Goal: Information Seeking & Learning: Learn about a topic

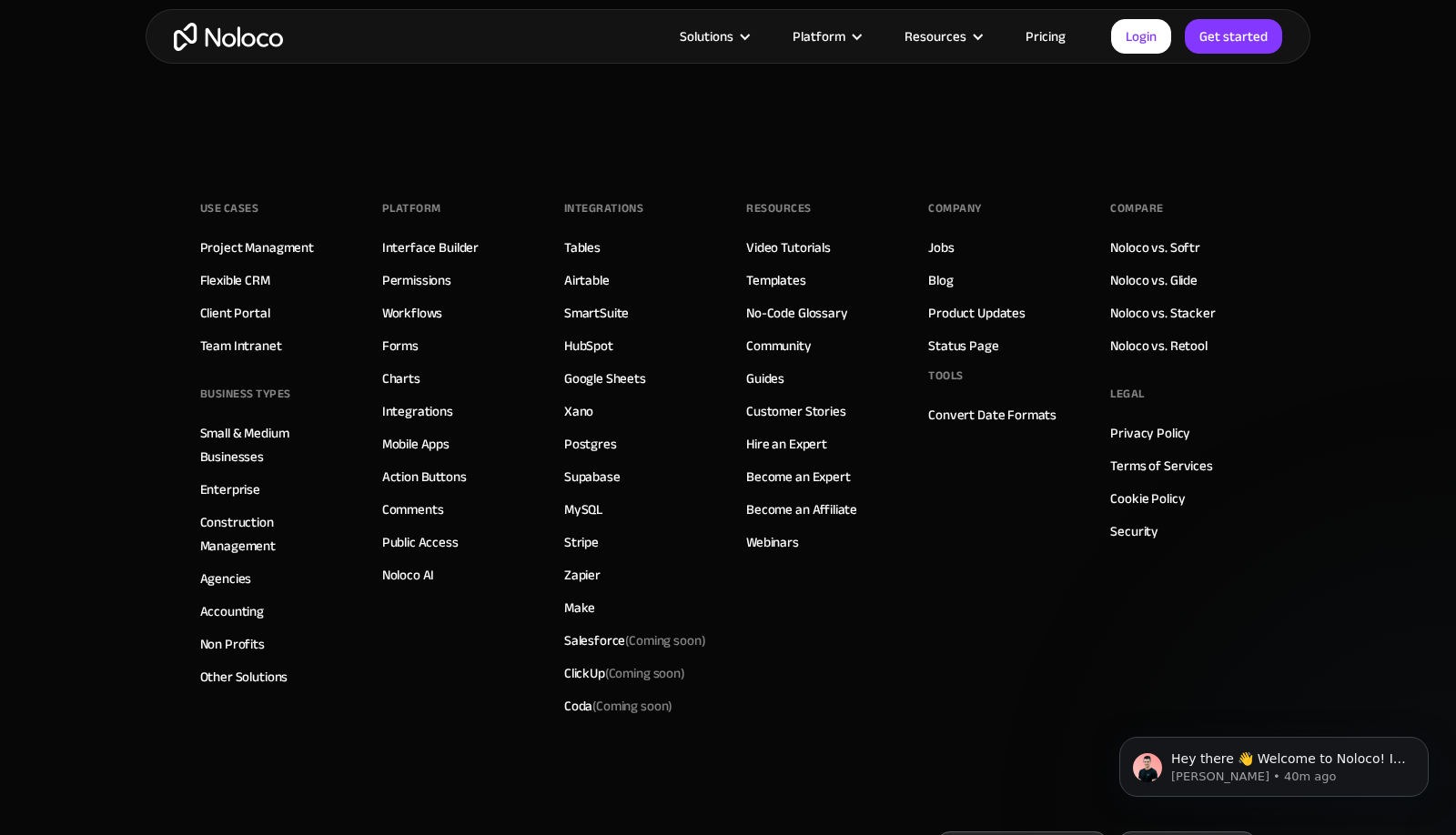
scroll to position [10195, 0]
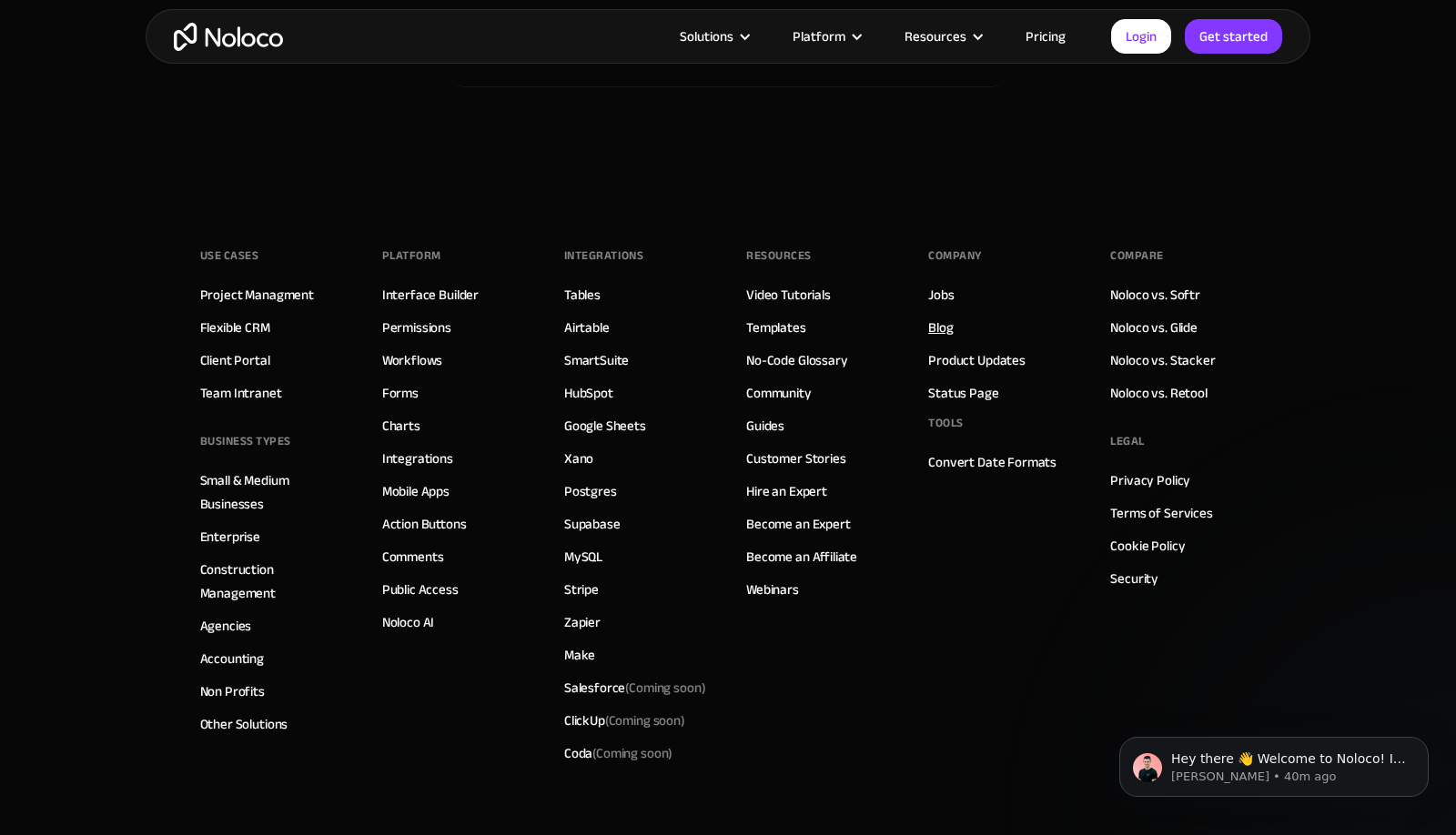
click at [936, 332] on link "Blog" at bounding box center [940, 328] width 24 height 23
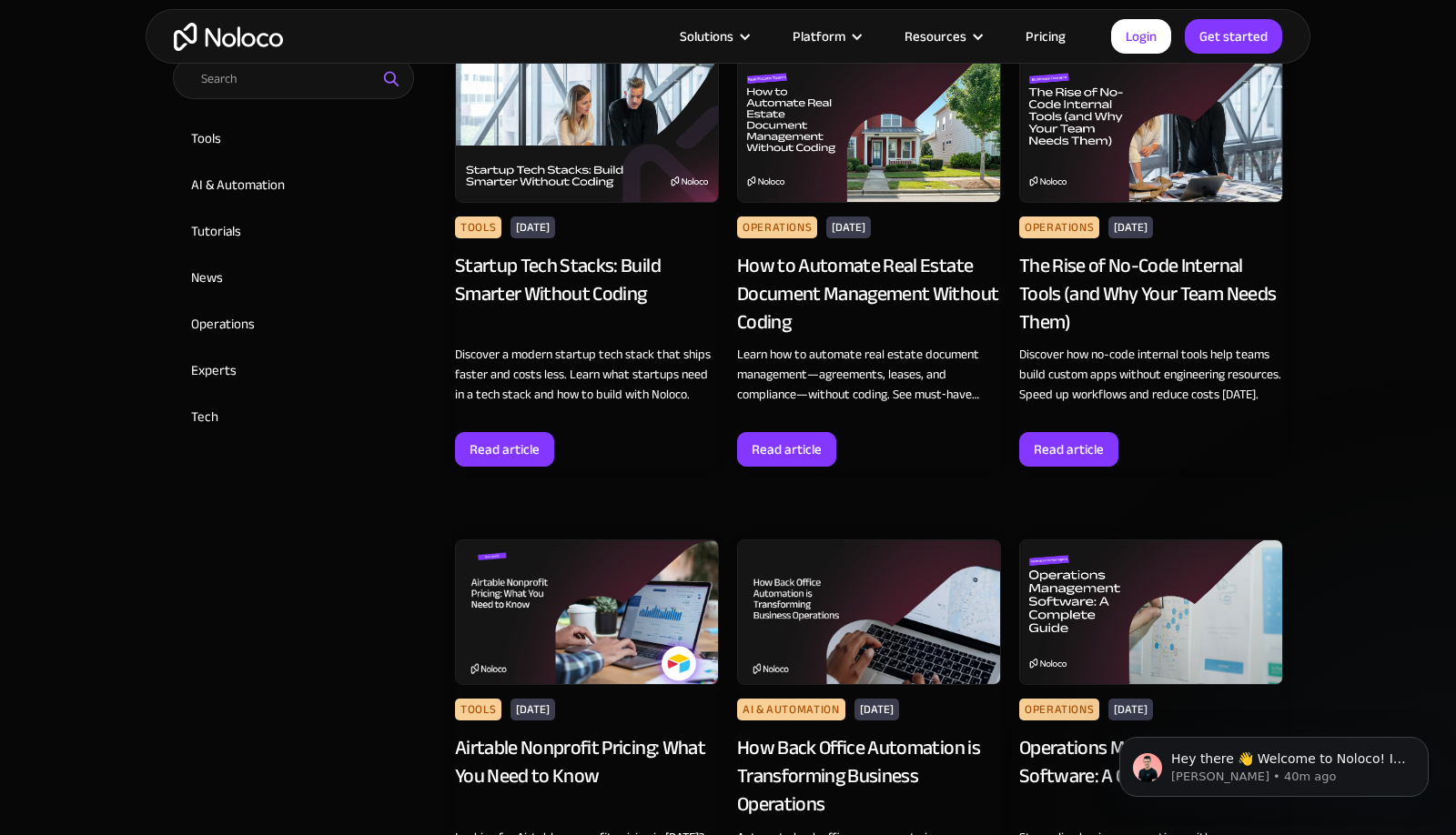
click at [635, 281] on div "Startup Tech Stacks: Build Smarter Without Coding" at bounding box center [587, 294] width 264 height 84
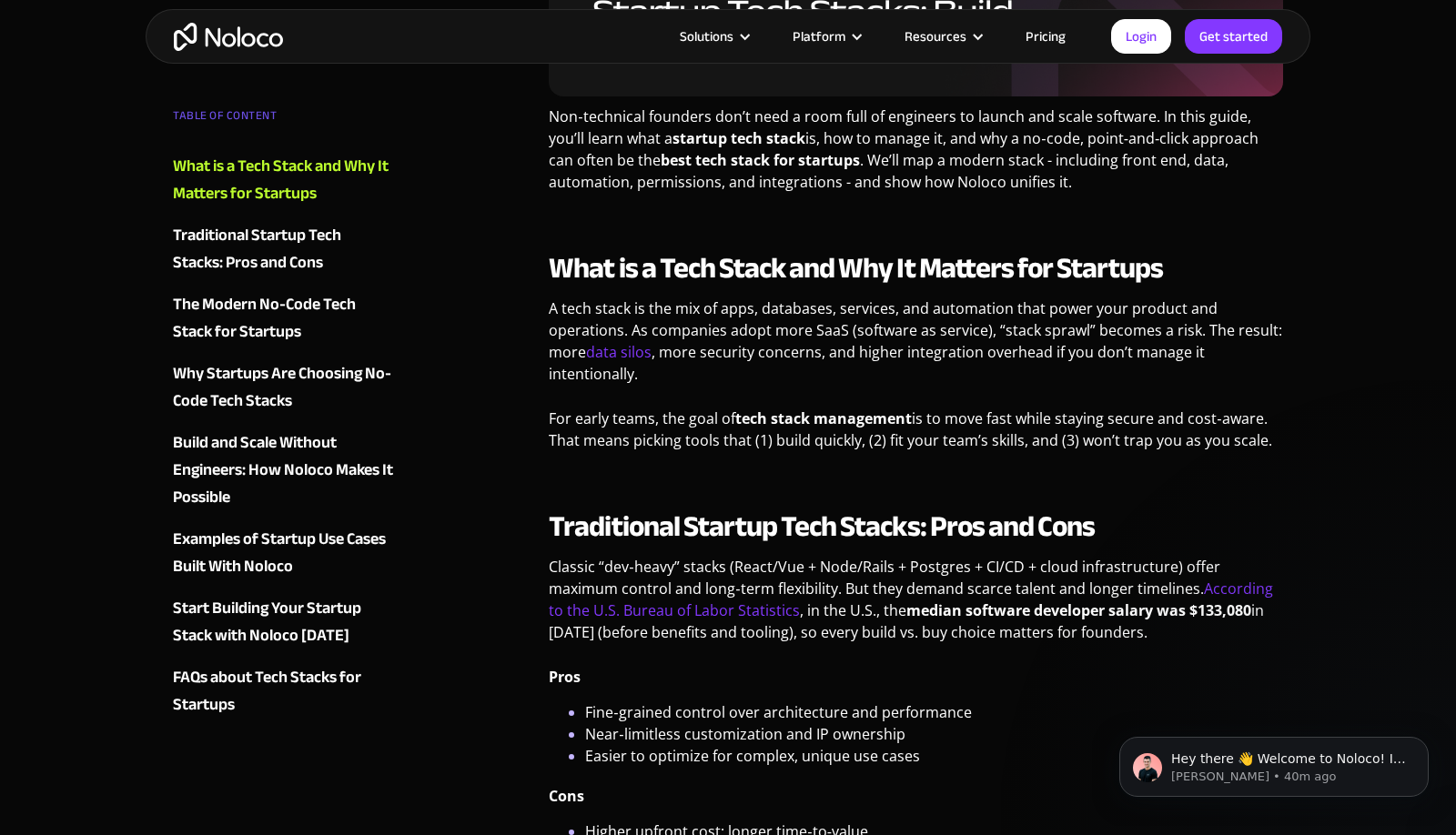
scroll to position [670, 0]
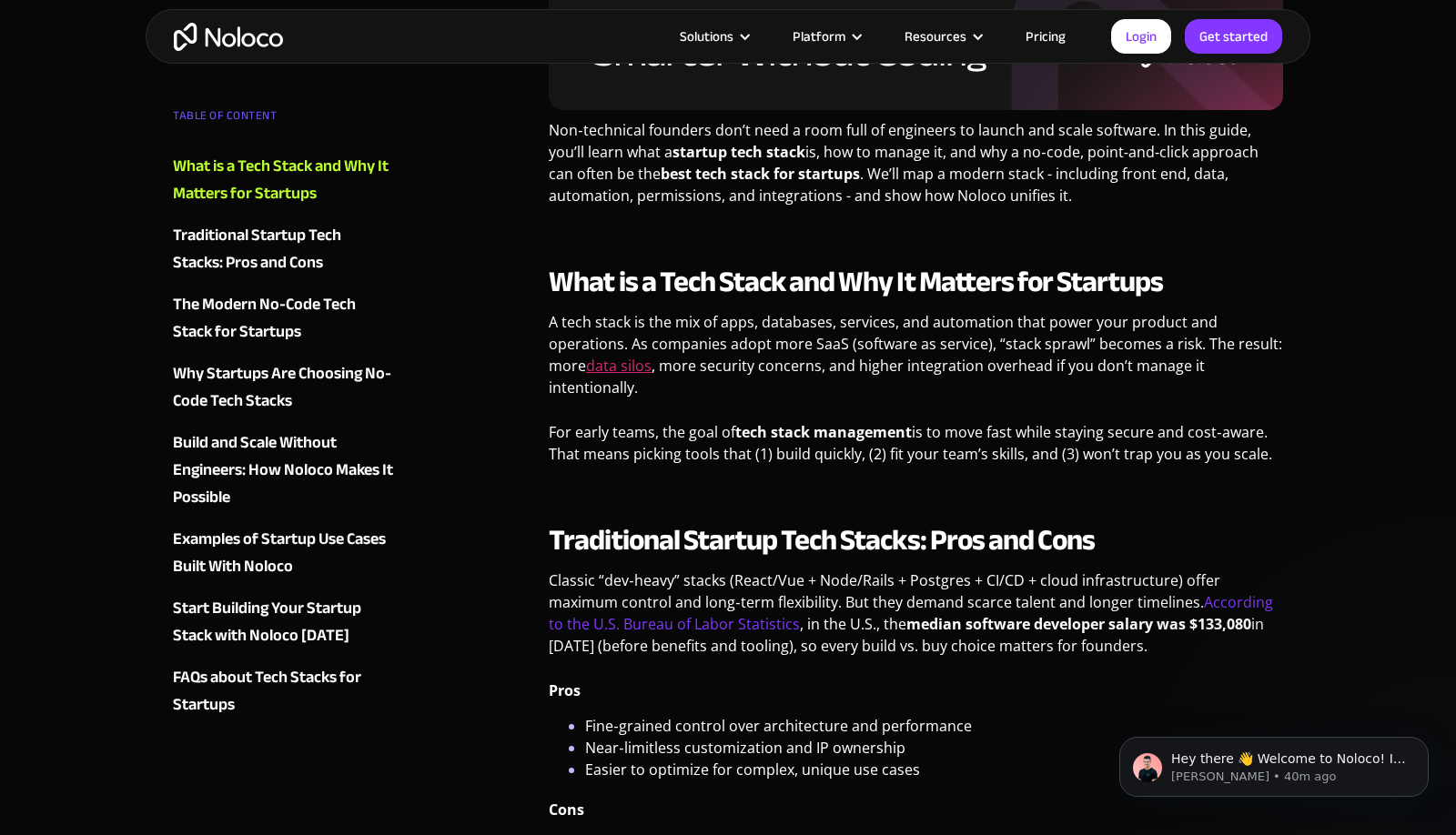
click at [609, 360] on link "data silos" at bounding box center [618, 366] width 66 height 20
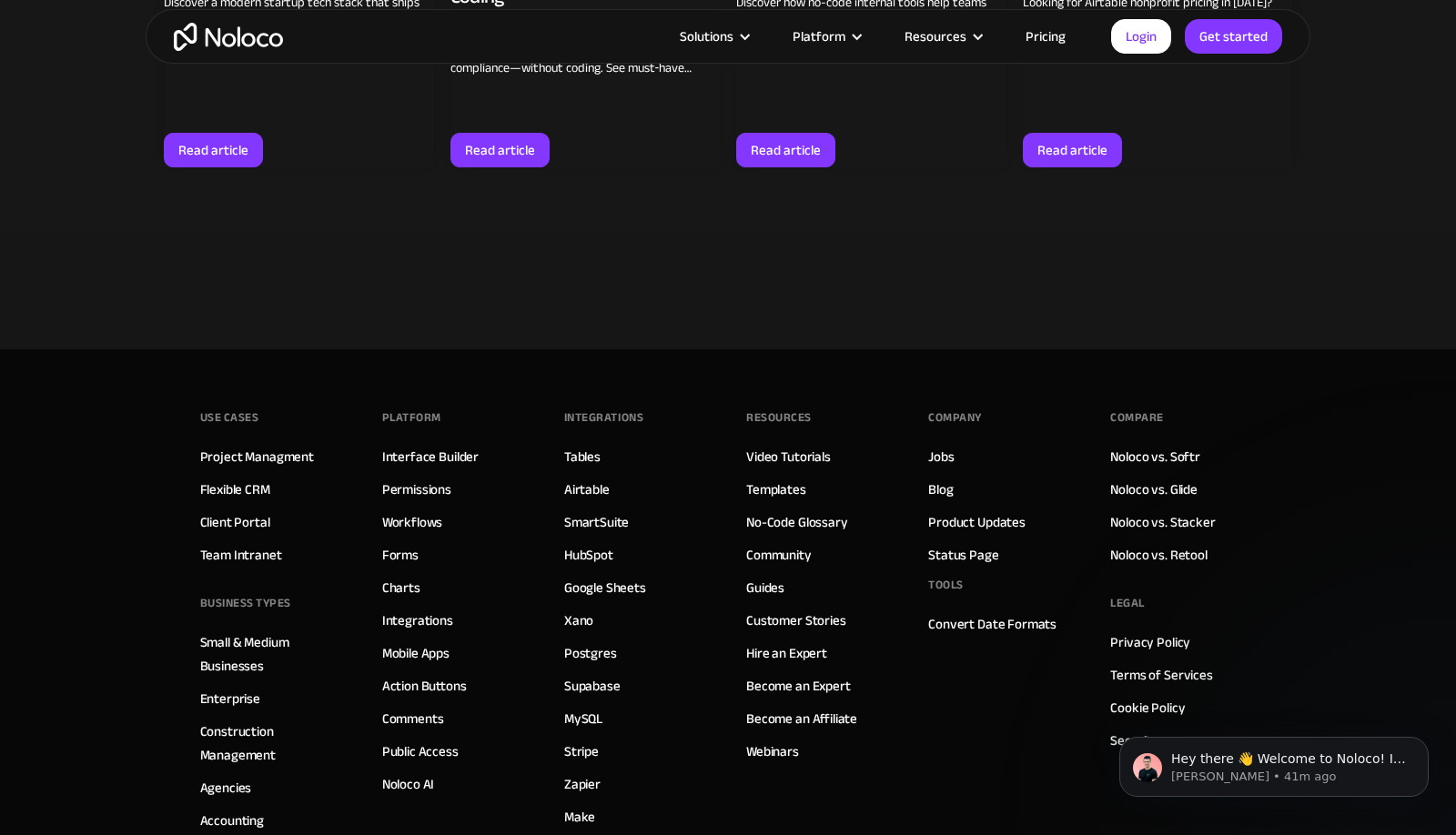
scroll to position [3748, 0]
